Goal: Task Accomplishment & Management: Use online tool/utility

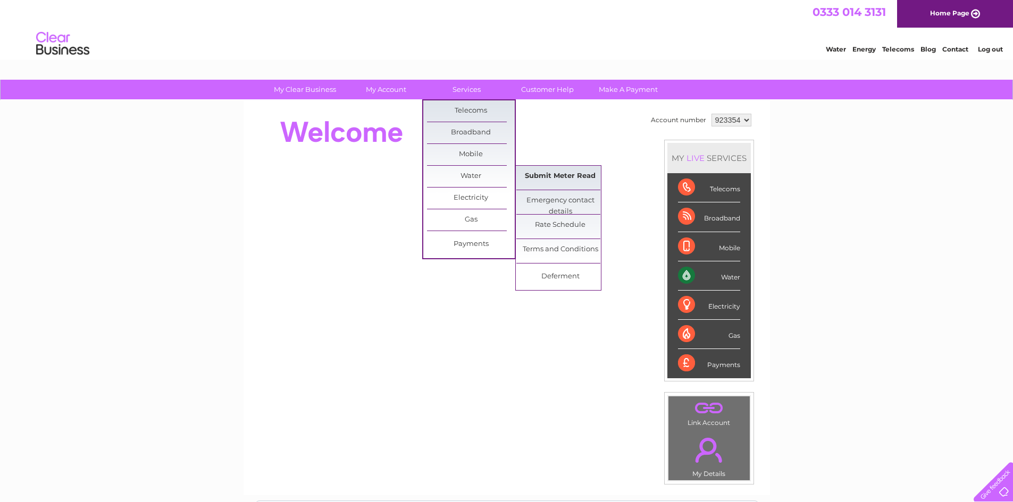
click at [552, 179] on link "Submit Meter Read" at bounding box center [560, 176] width 88 height 21
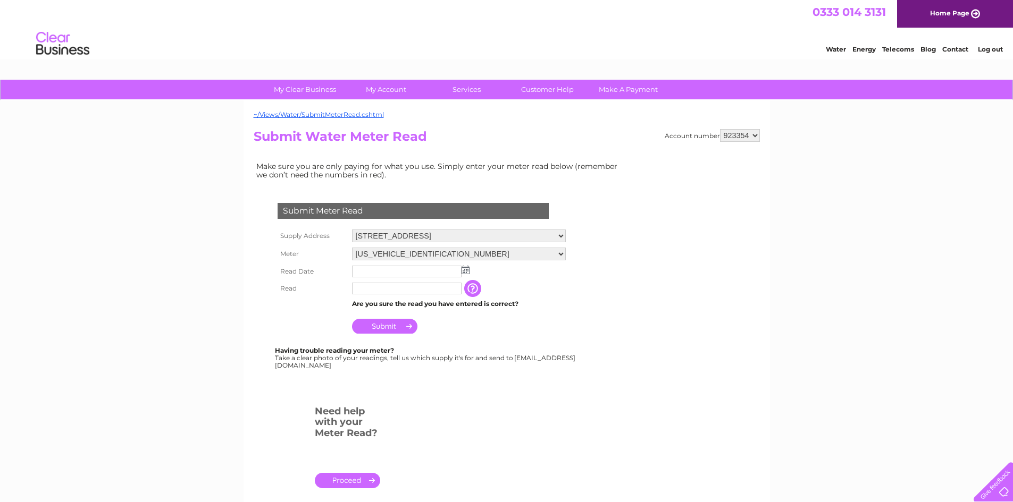
click at [468, 271] on img at bounding box center [466, 270] width 8 height 9
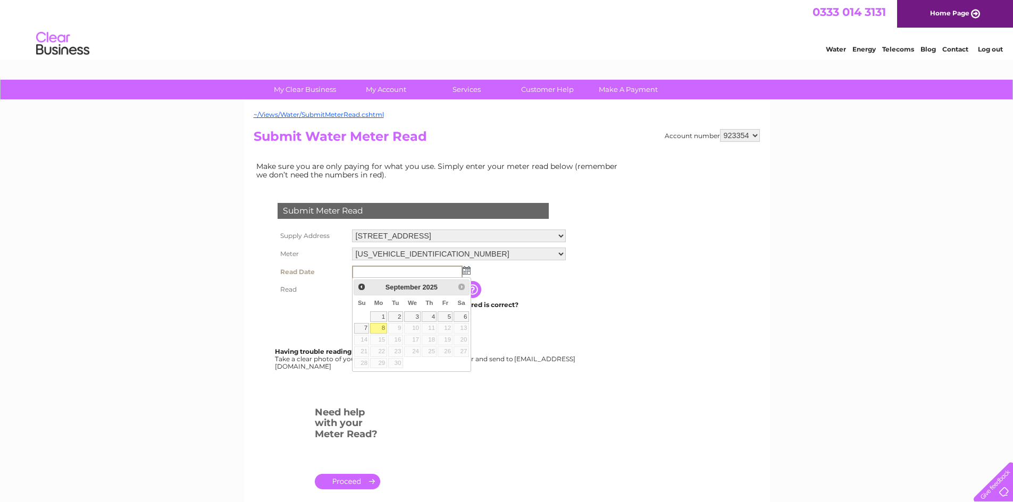
click at [382, 329] on link "8" at bounding box center [378, 328] width 16 height 11
type input "[DATE]"
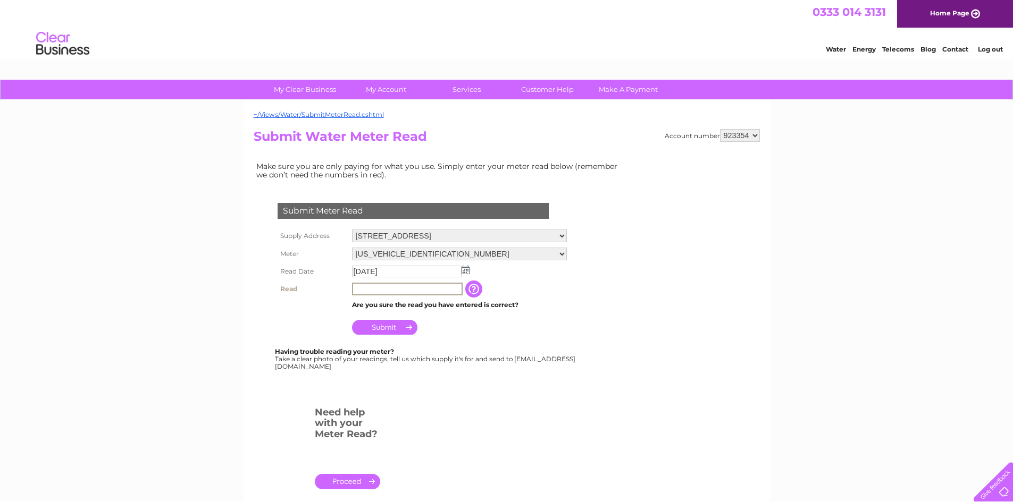
click at [393, 292] on input "text" at bounding box center [407, 289] width 111 height 13
type input "9929"
click at [387, 329] on input "Submit" at bounding box center [384, 326] width 65 height 15
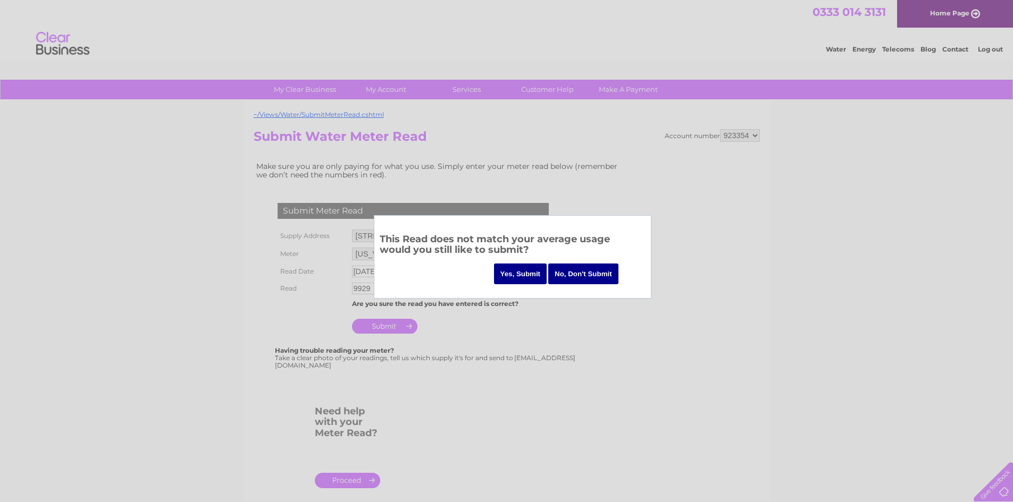
click at [530, 273] on input "Yes, Submit" at bounding box center [520, 274] width 53 height 21
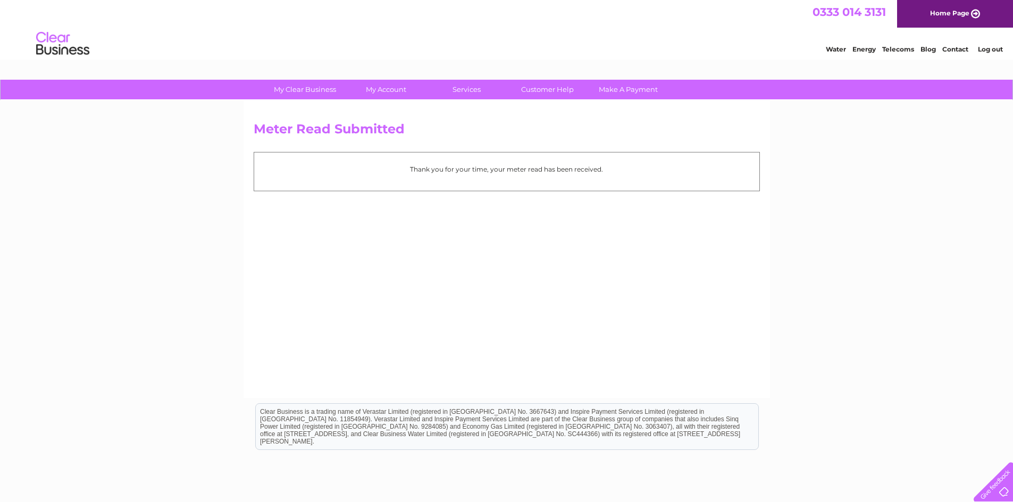
click at [988, 51] on link "Log out" at bounding box center [990, 49] width 25 height 8
